Goal: Task Accomplishment & Management: Complete application form

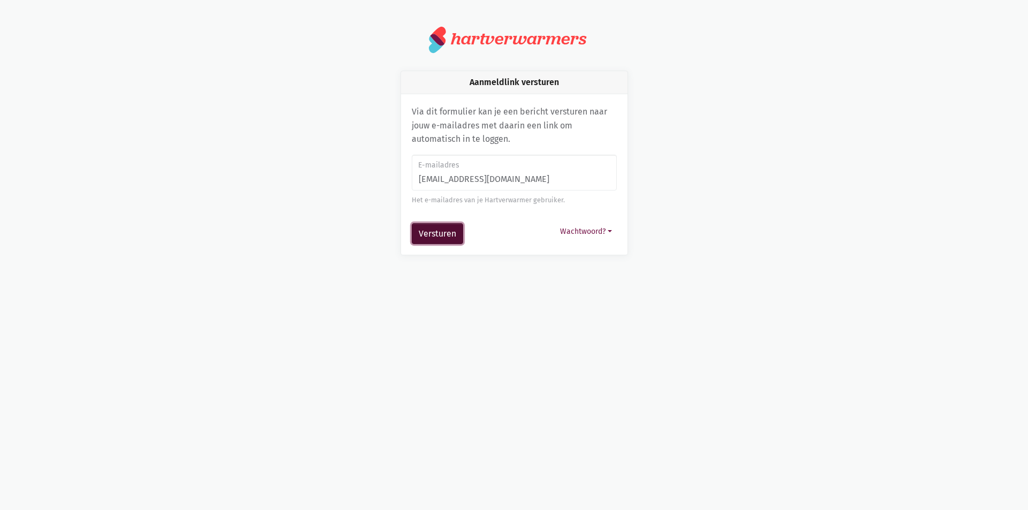
click at [433, 233] on button "Versturen" at bounding box center [437, 233] width 51 height 21
